Goal: Task Accomplishment & Management: Manage account settings

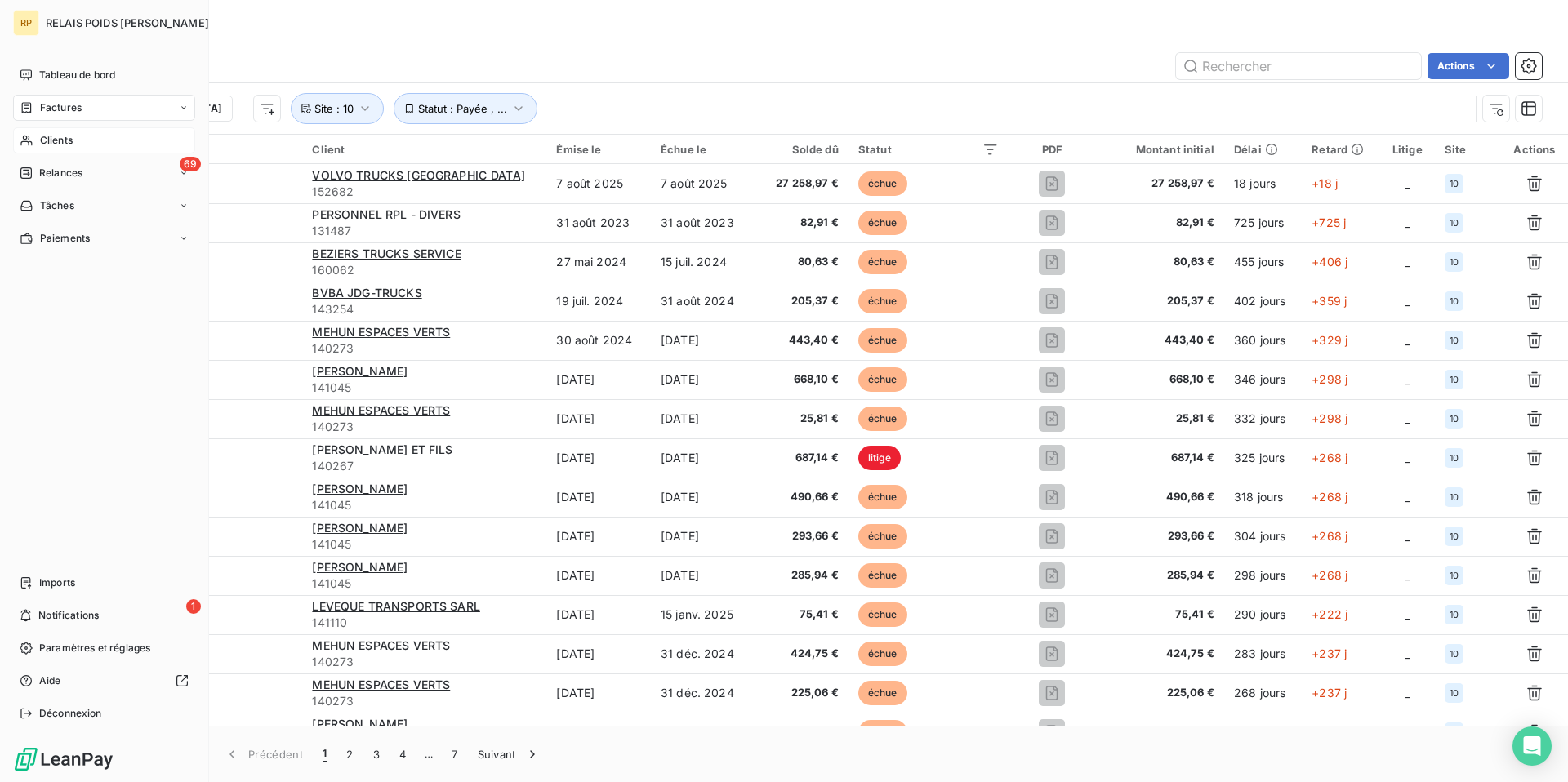
click at [55, 135] on span "Clients" at bounding box center [56, 140] width 33 height 14
click at [30, 146] on icon at bounding box center [26, 140] width 14 height 13
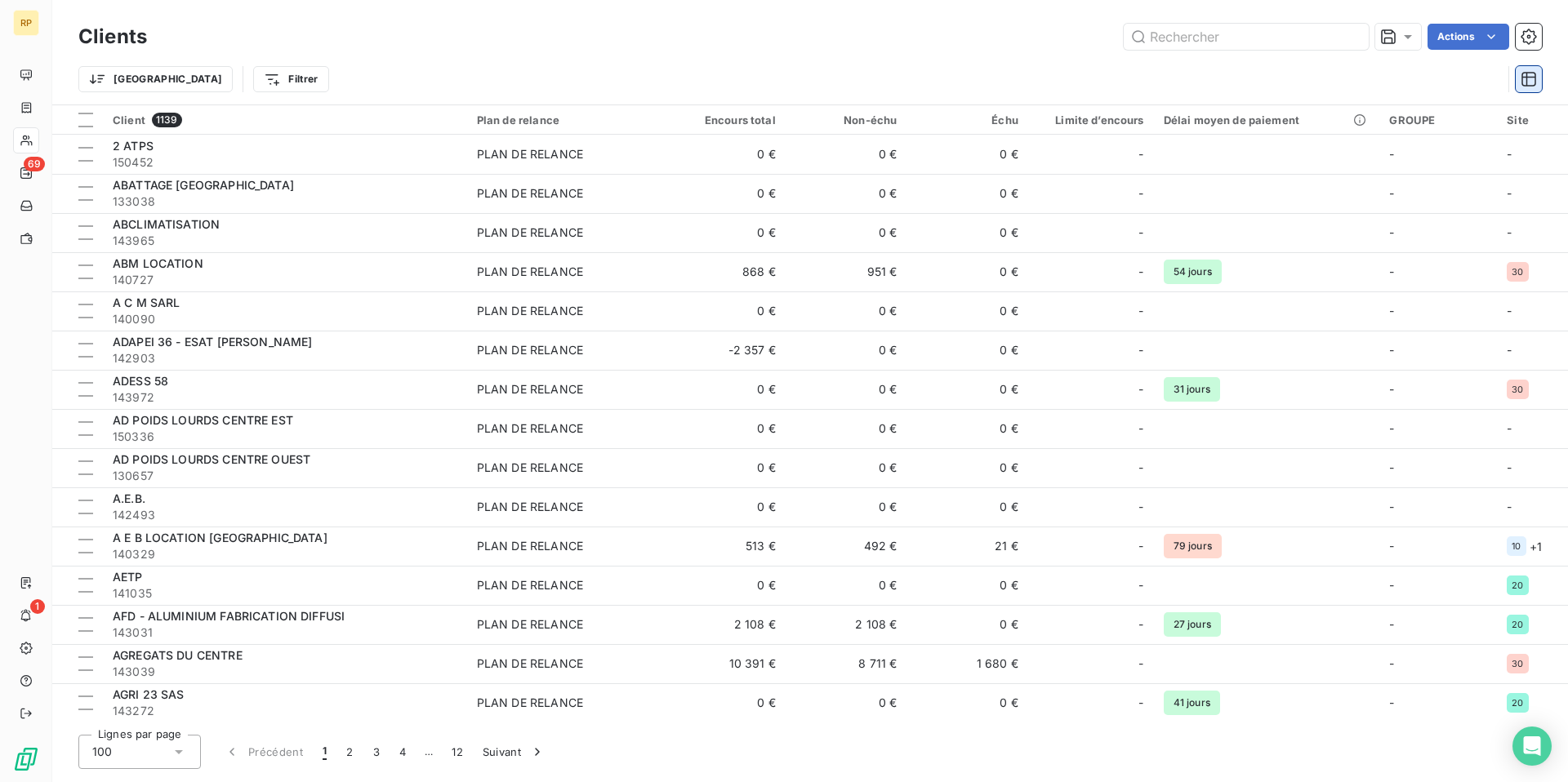
click at [1531, 81] on icon "button" at bounding box center [1529, 79] width 16 height 16
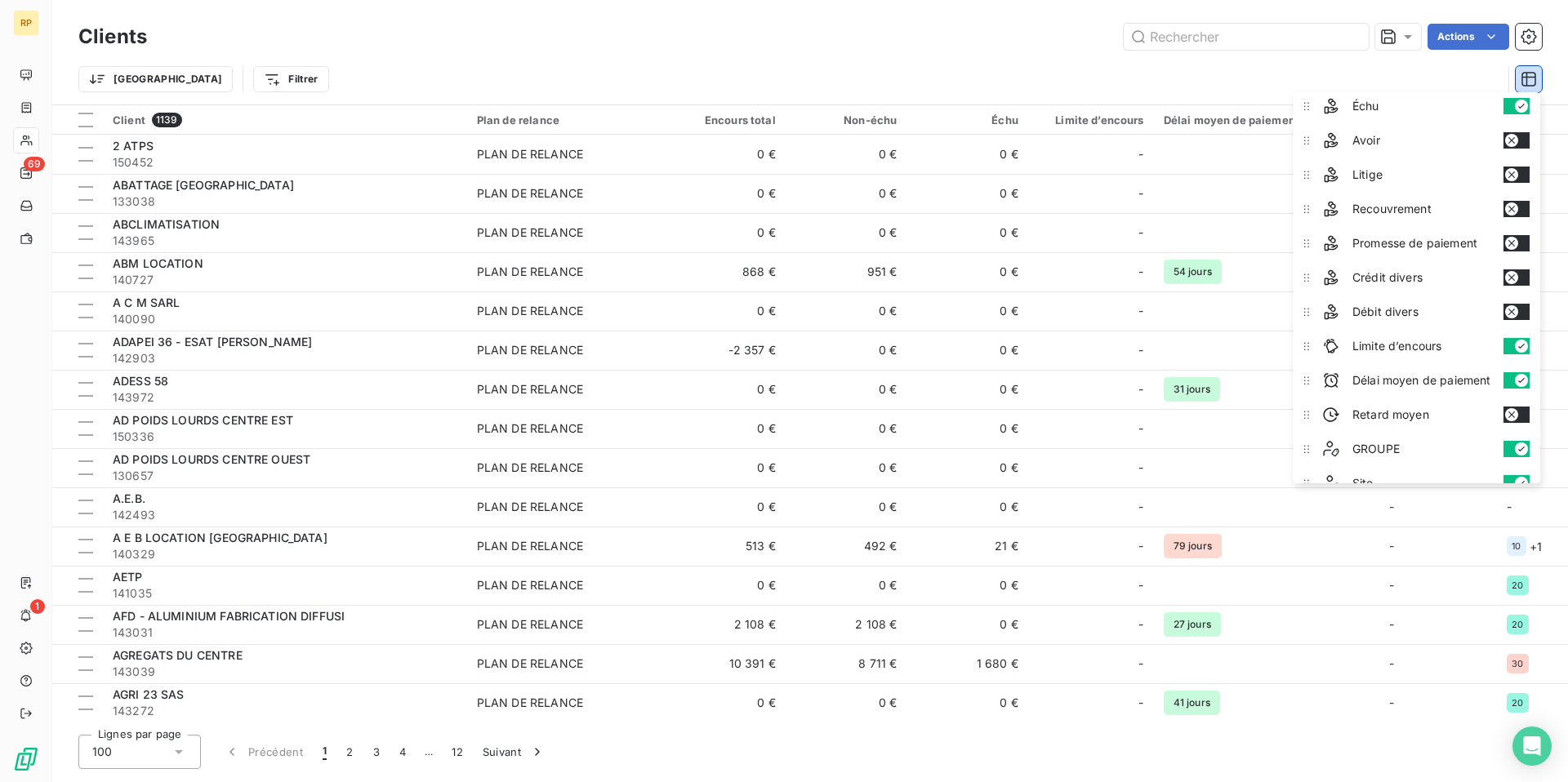
scroll to position [163, 0]
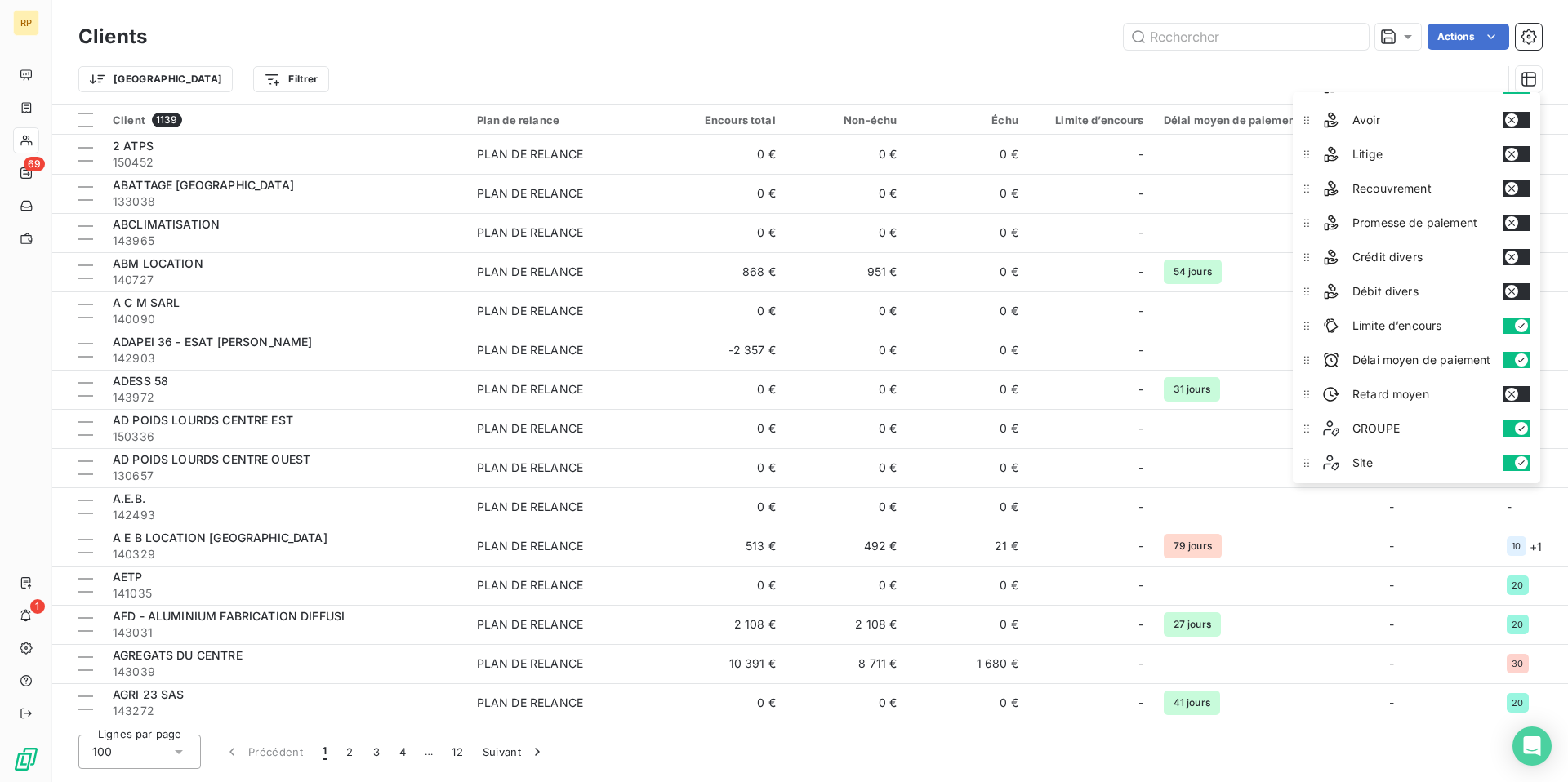
click at [1518, 392] on icon "button" at bounding box center [1512, 395] width 13 height 13
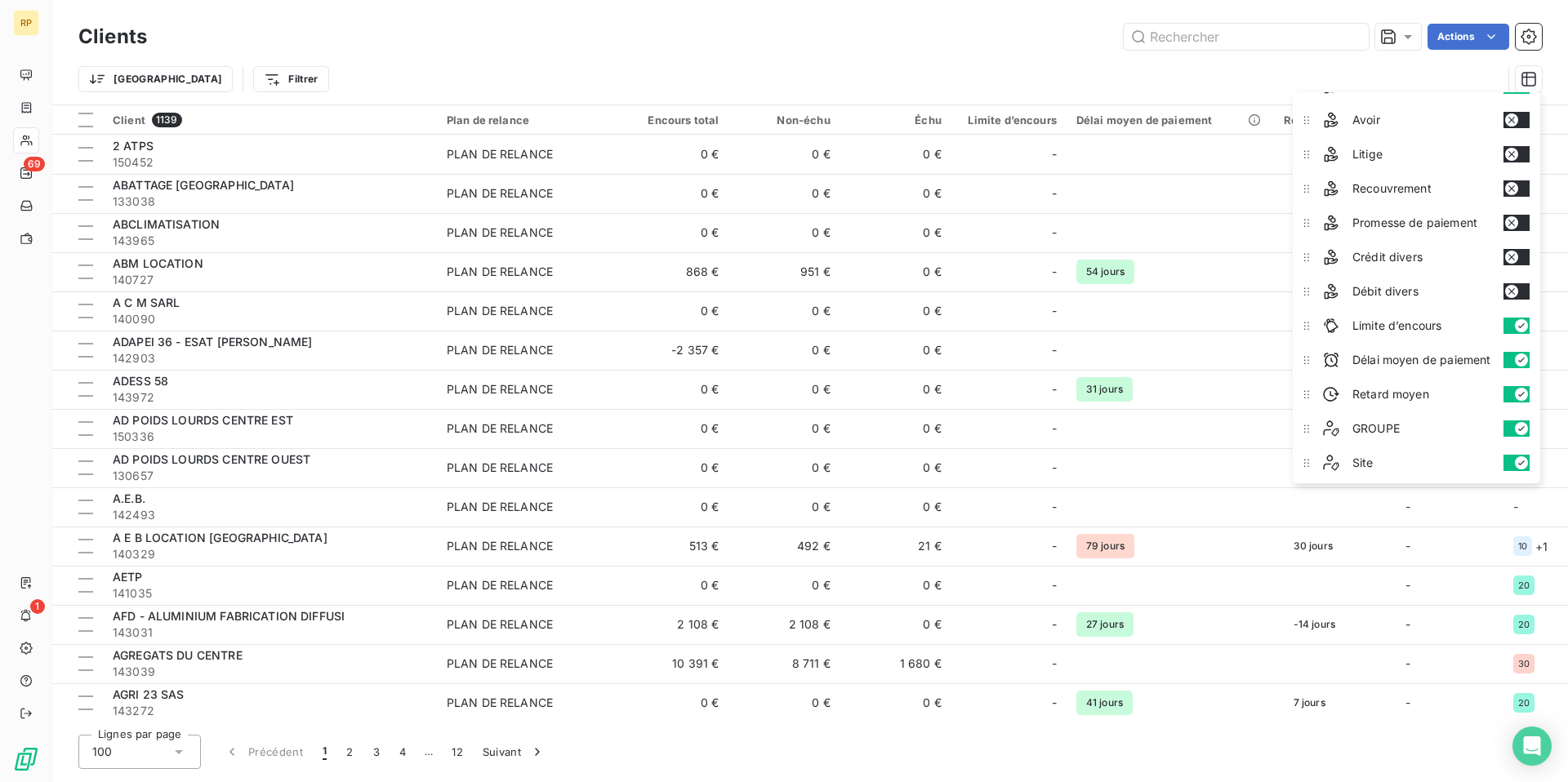
click at [1060, 50] on div "Clients Actions" at bounding box center [810, 37] width 1464 height 34
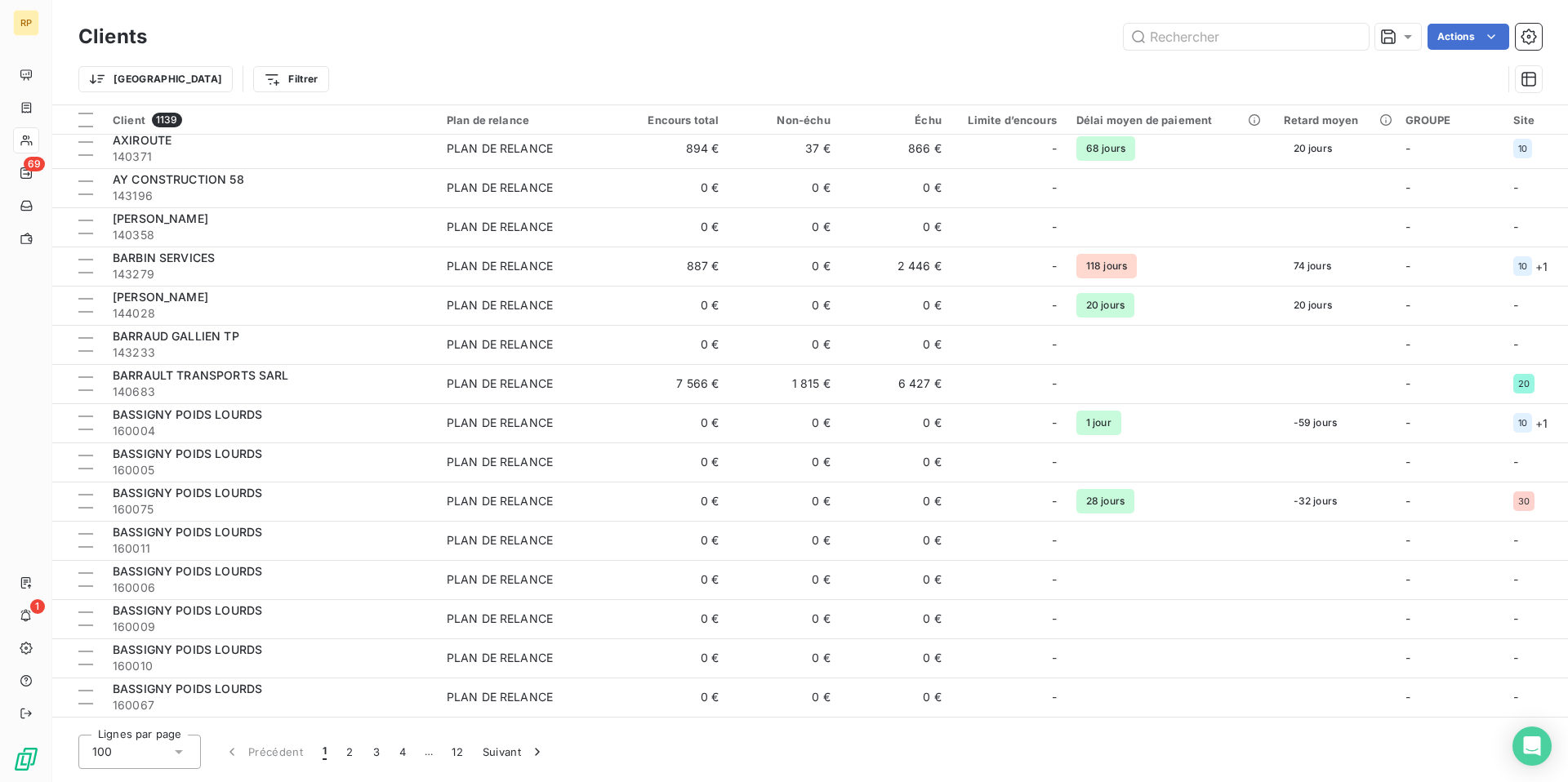
scroll to position [2670, 0]
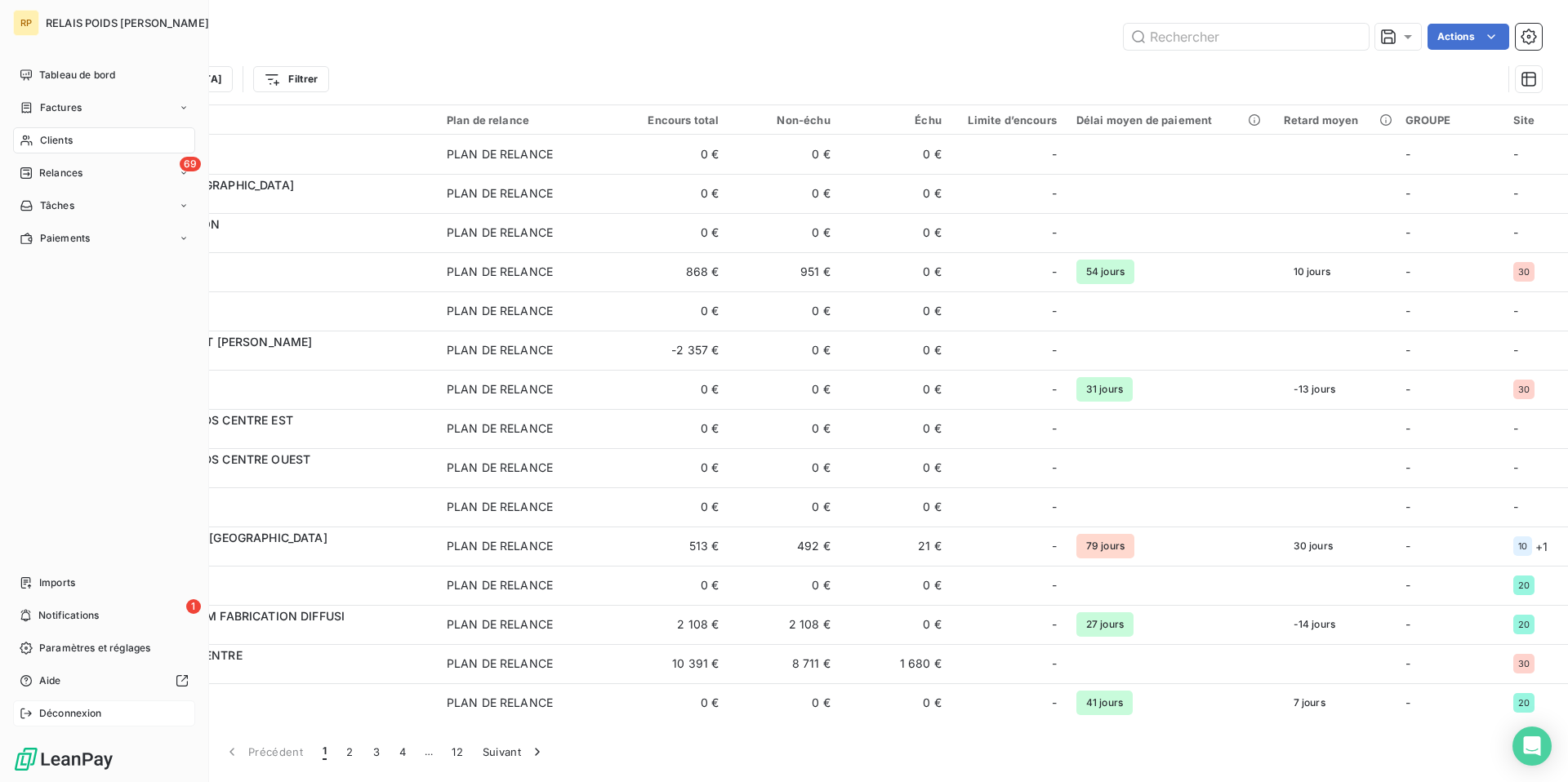
click at [23, 713] on icon at bounding box center [26, 713] width 11 height 10
